Goal: Transaction & Acquisition: Purchase product/service

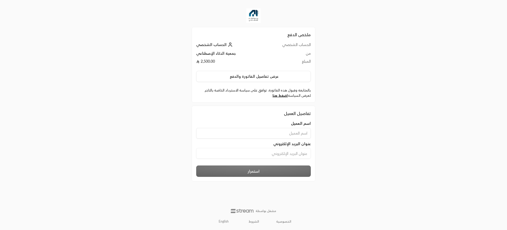
click at [268, 129] on input at bounding box center [253, 133] width 115 height 11
click at [272, 135] on input at bounding box center [253, 133] width 115 height 11
type input "hhh"
click at [279, 151] on input at bounding box center [253, 153] width 115 height 11
type input "[EMAIL_ADDRESS][DOMAIN_NAME]"
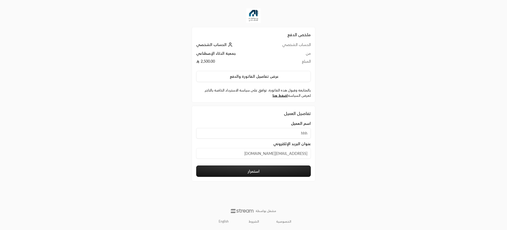
click at [262, 174] on button "استمرار" at bounding box center [253, 170] width 115 height 11
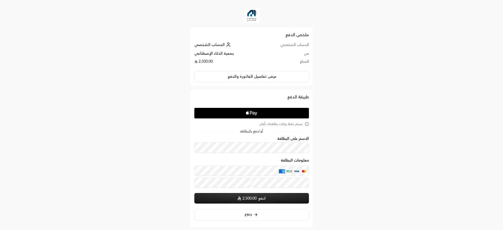
click at [244, 161] on form "الاسم على البطاقة معلومات البطاقة ادفع 2,500.00 سيتم حفظ بيانات بطاقتك عند الإر…" at bounding box center [251, 169] width 115 height 67
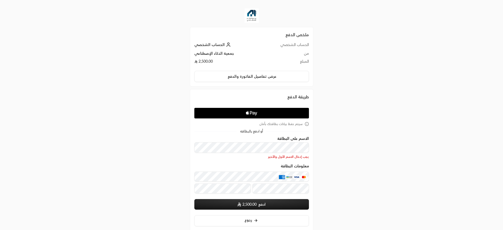
click at [249, 163] on form "الاسم على البطاقة يجب إدخال الاسم الأول والأخير معلومات البطاقة ادفع 2,500.00 س…" at bounding box center [251, 172] width 115 height 73
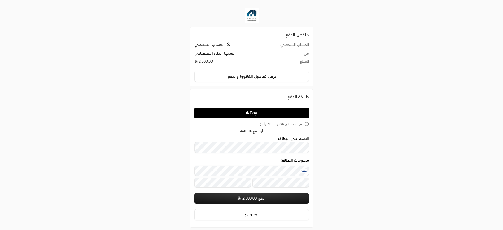
click at [258, 199] on button "ادفع 2,500.00" at bounding box center [251, 198] width 115 height 11
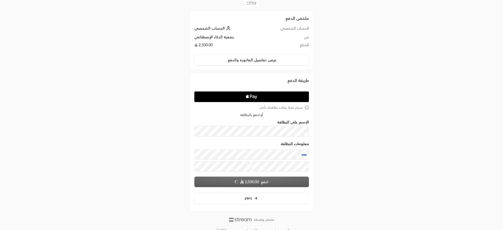
scroll to position [25, 0]
